Goal: Find specific page/section: Find specific page/section

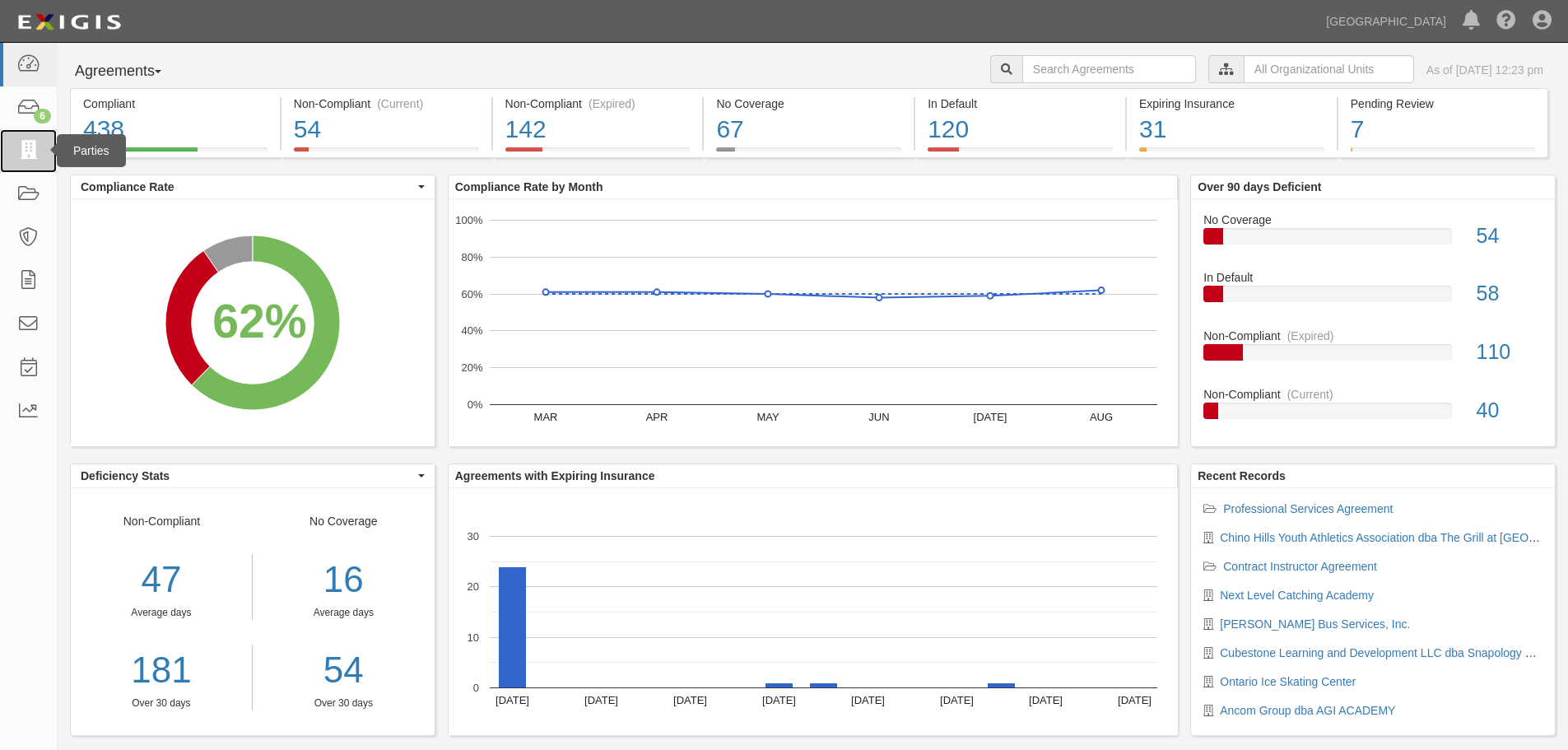
click at [35, 145] on icon at bounding box center [28, 151] width 23 height 19
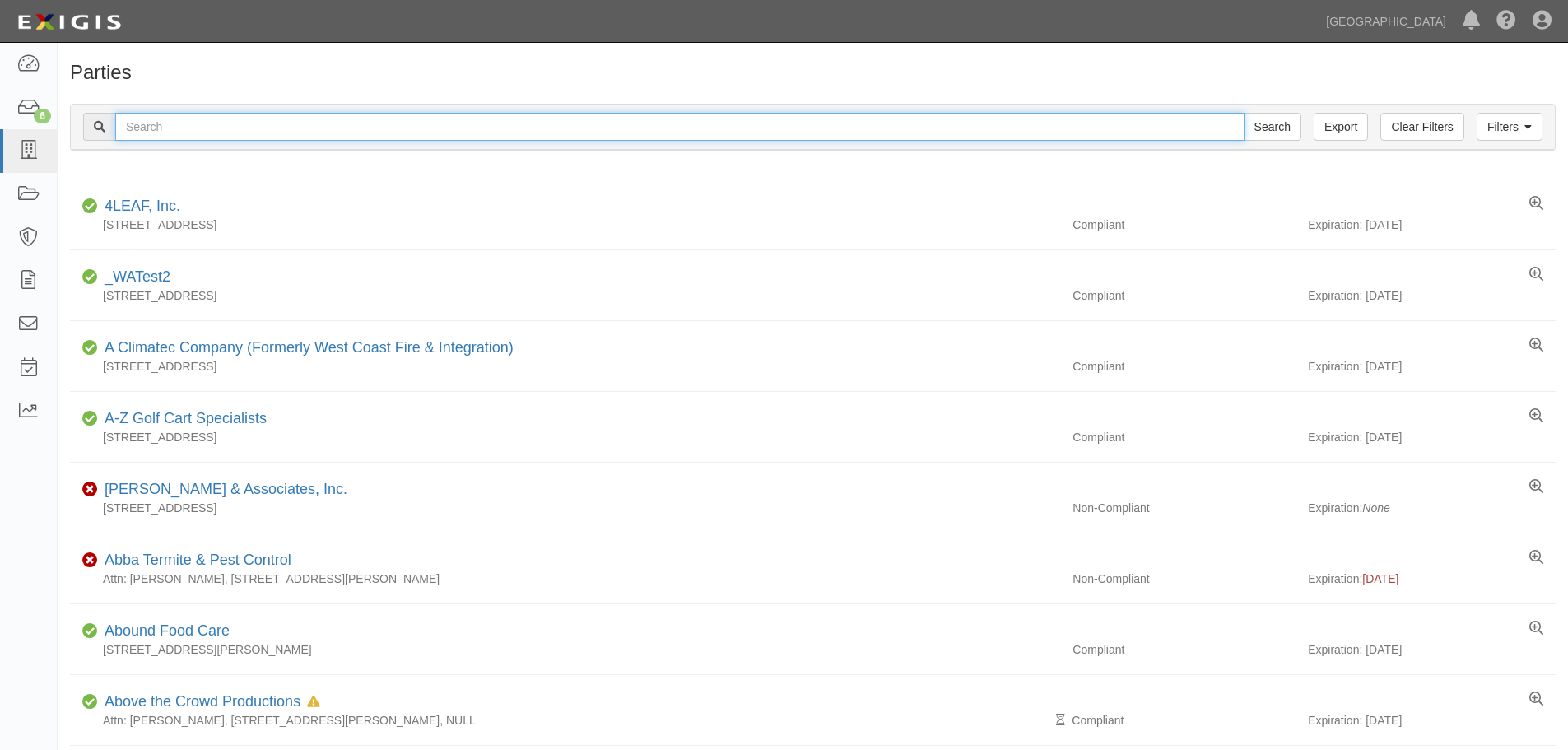
click at [190, 121] on input "text" at bounding box center [680, 127] width 1129 height 28
type input "ayso"
click at [1244, 113] on input "Search" at bounding box center [1273, 127] width 57 height 28
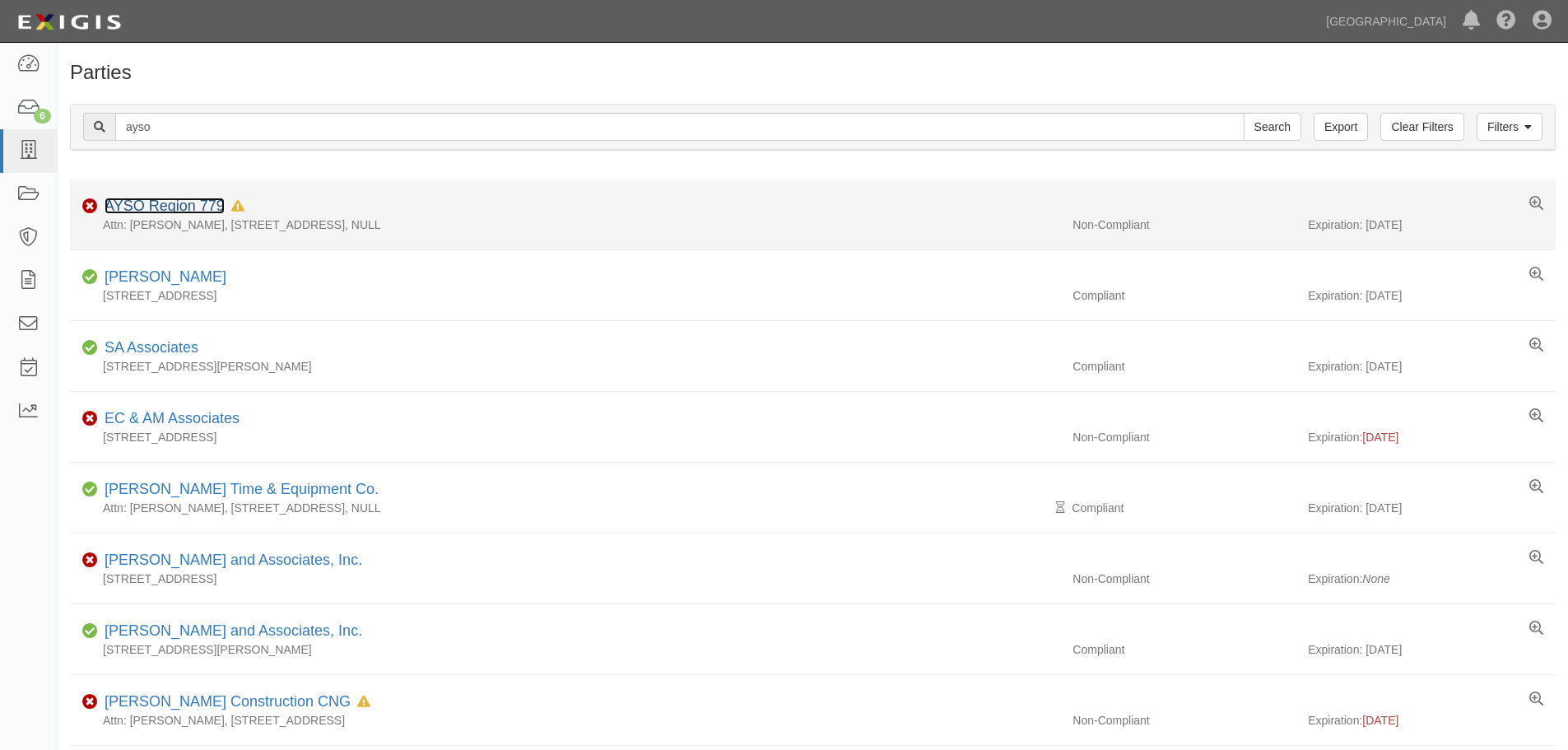
click at [182, 198] on link "AYSO Region 779" at bounding box center [165, 206] width 120 height 17
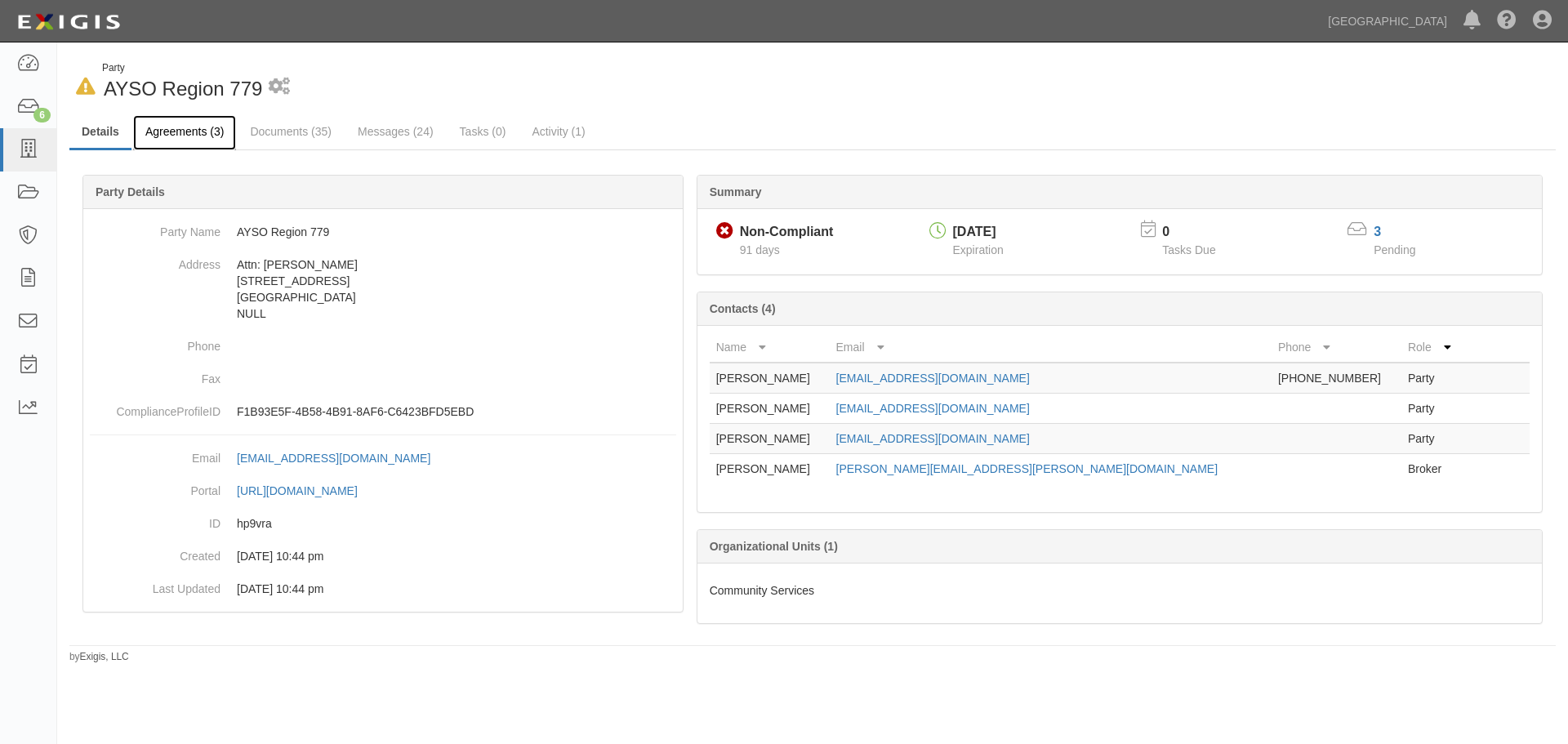
click at [180, 127] on link "Agreements (3)" at bounding box center [185, 132] width 103 height 35
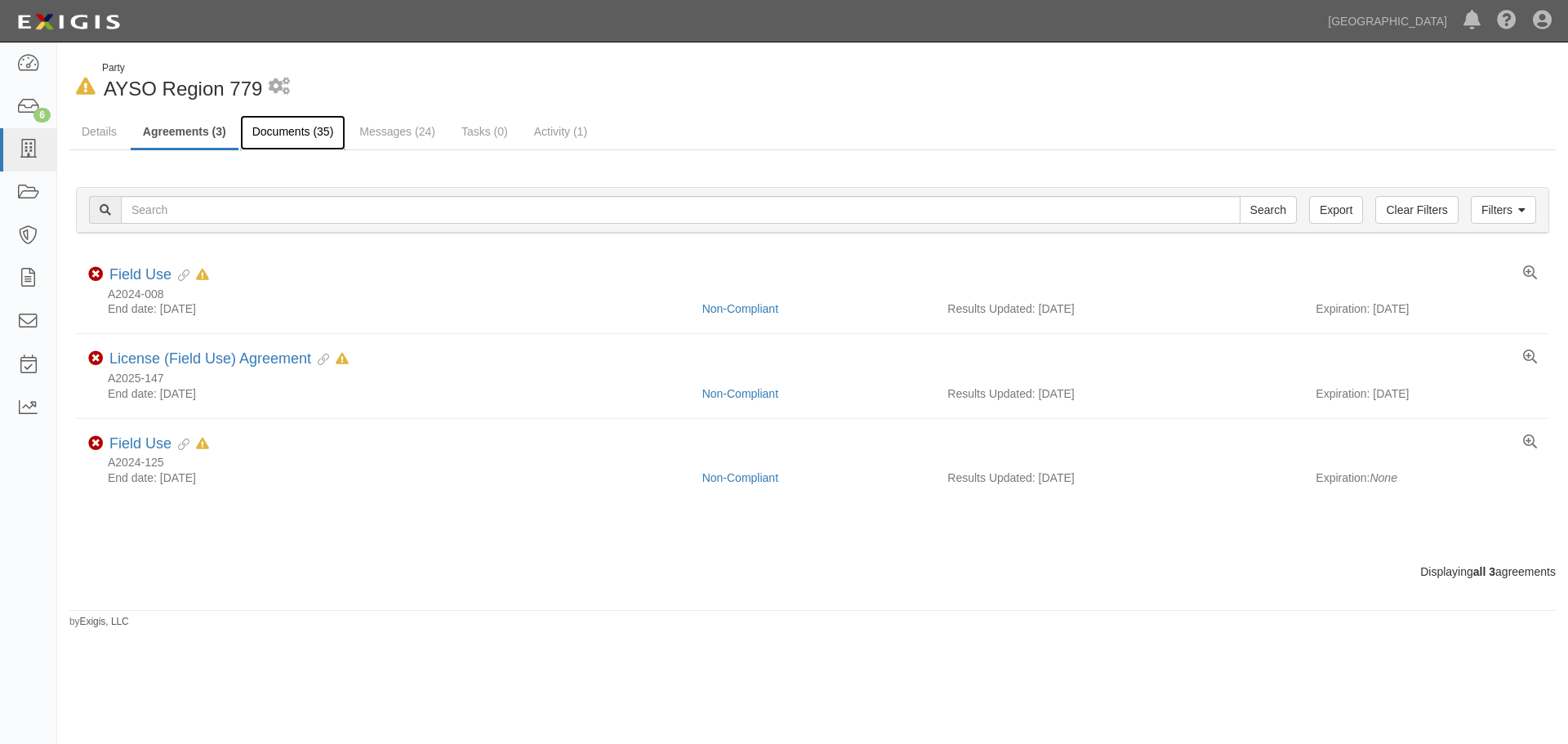
click at [280, 130] on link "Documents (35)" at bounding box center [293, 132] width 107 height 35
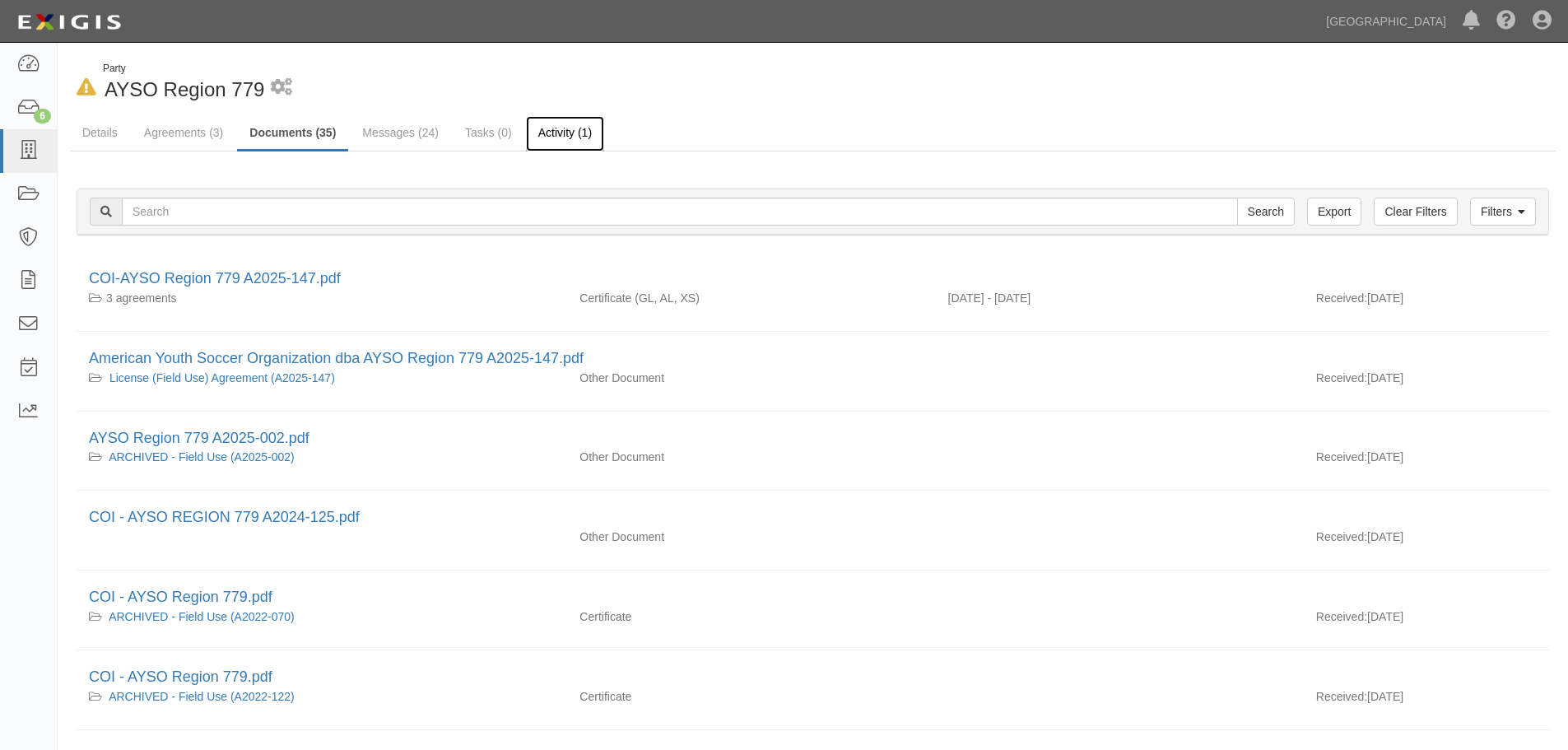
click at [557, 128] on link "Activity (1)" at bounding box center [565, 133] width 78 height 35
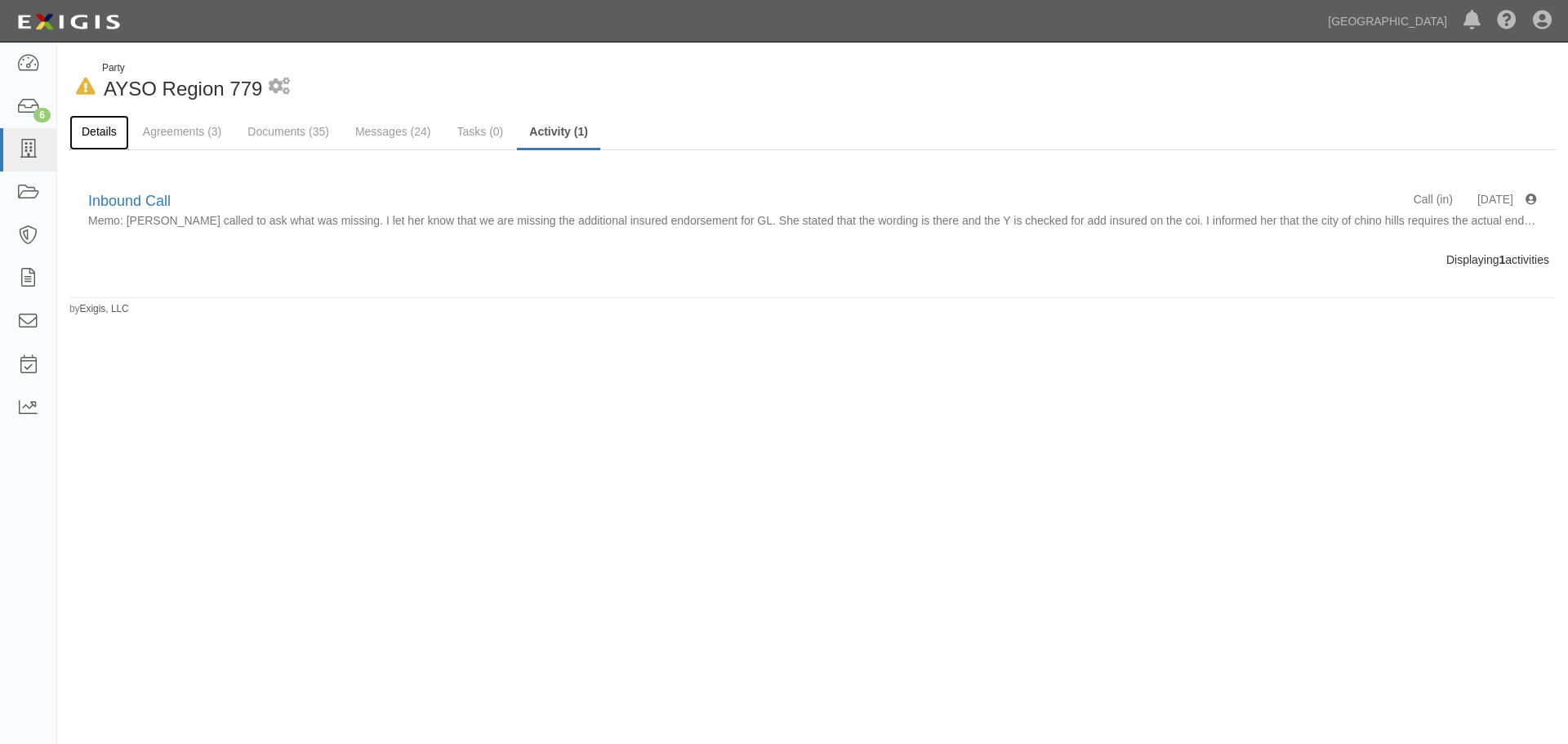
click at [117, 130] on link "Details" at bounding box center [99, 132] width 60 height 35
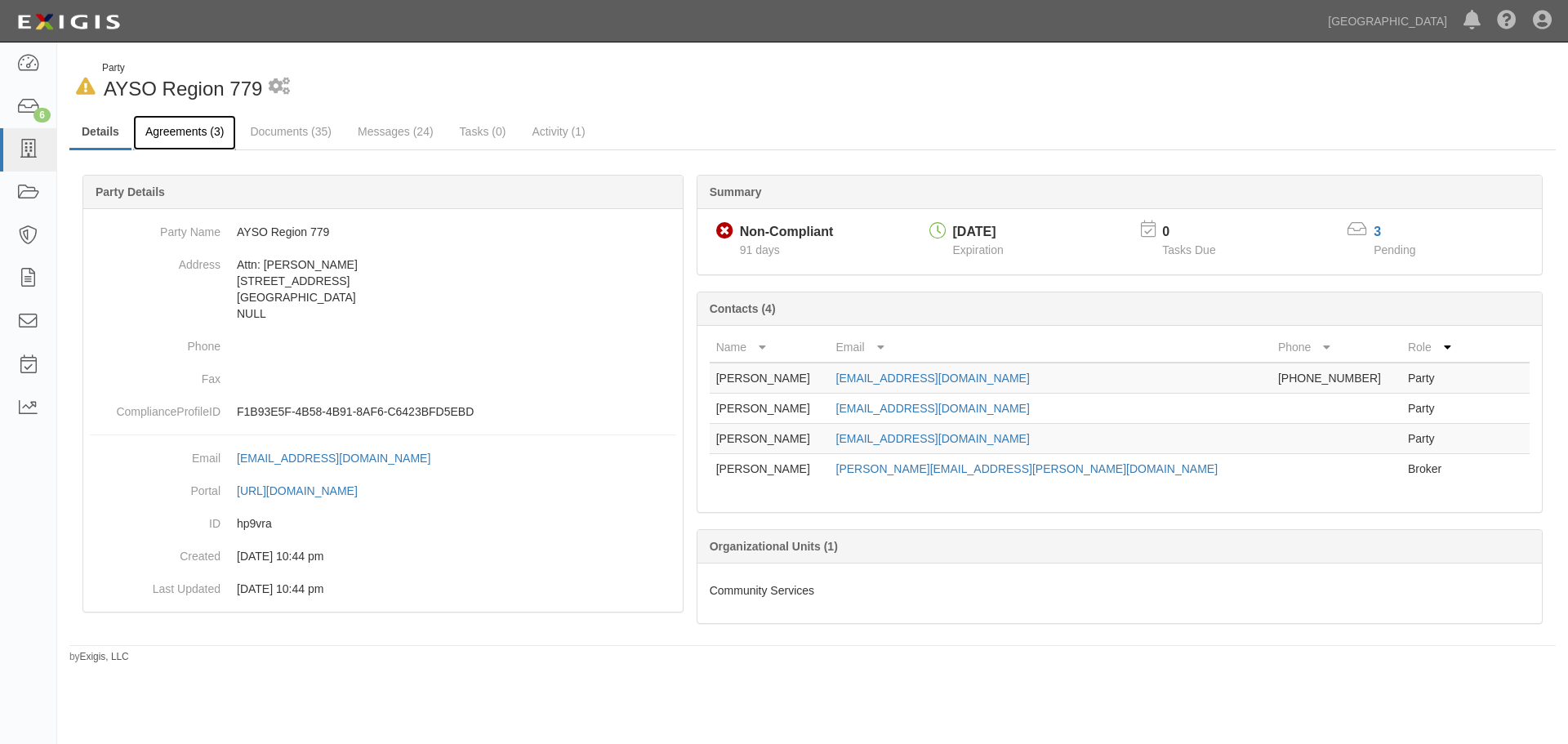
click at [198, 130] on link "Agreements (3)" at bounding box center [185, 132] width 103 height 35
